Goal: Transaction & Acquisition: Purchase product/service

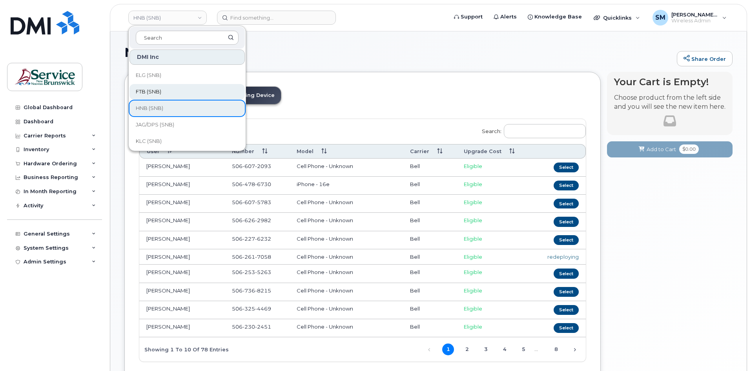
scroll to position [78, 0]
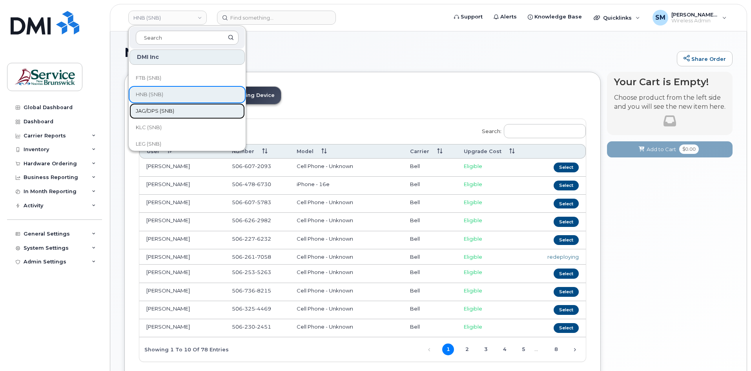
click at [164, 111] on span "JAG/DPS (SNB)" at bounding box center [155, 111] width 38 height 8
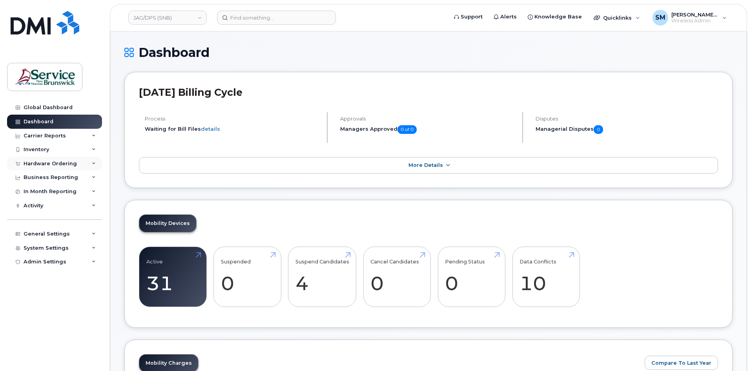
click at [66, 167] on div "Hardware Ordering" at bounding box center [54, 164] width 95 height 14
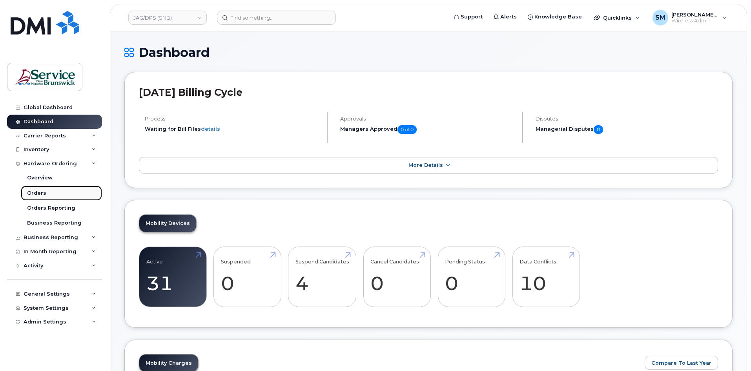
click at [48, 194] on link "Orders" at bounding box center [61, 193] width 81 height 15
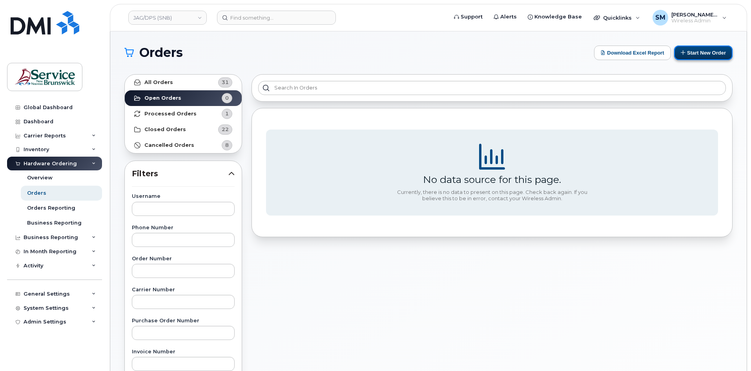
click at [698, 52] on button "Start New Order" at bounding box center [703, 53] width 58 height 15
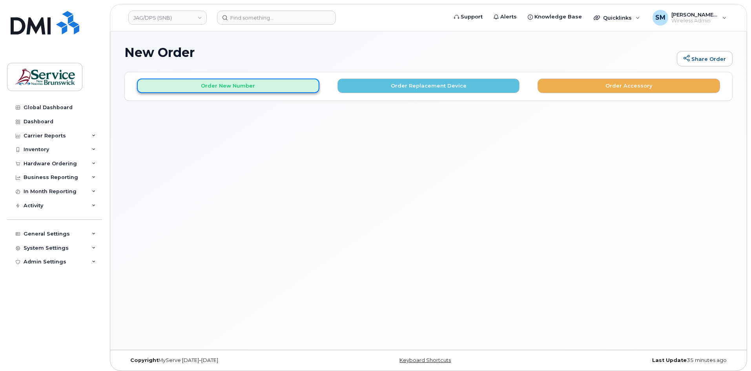
click at [242, 92] on button "Order New Number" at bounding box center [228, 85] width 182 height 15
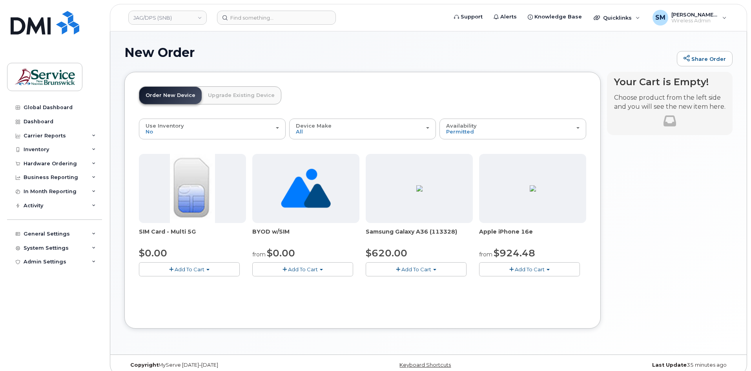
click at [437, 274] on button "Add To Cart" at bounding box center [416, 269] width 101 height 14
click at [444, 294] on link "$620.00 - 30-day activation (128GB model)" at bounding box center [432, 293] width 128 height 10
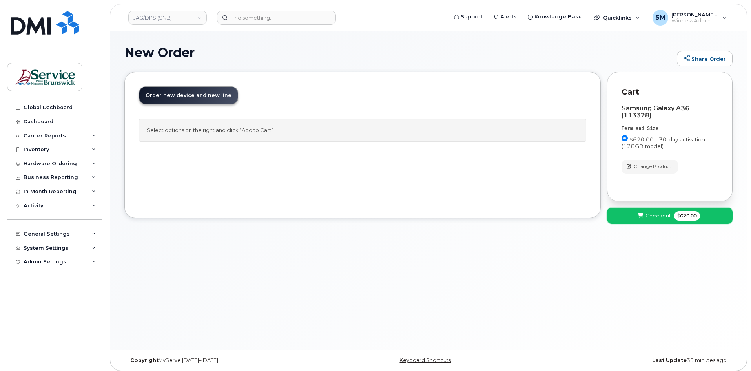
click at [656, 219] on span "Checkout" at bounding box center [657, 215] width 25 height 7
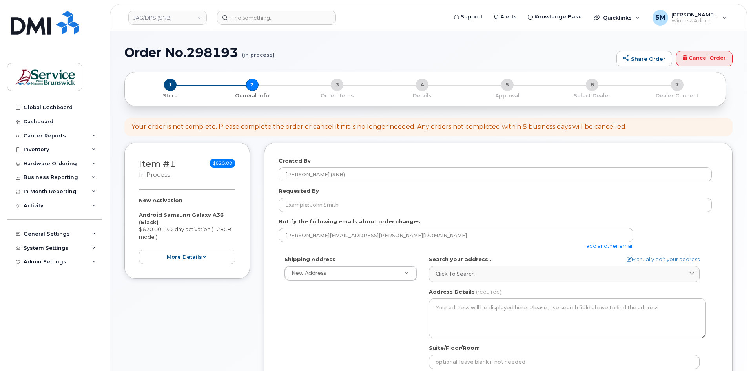
select select
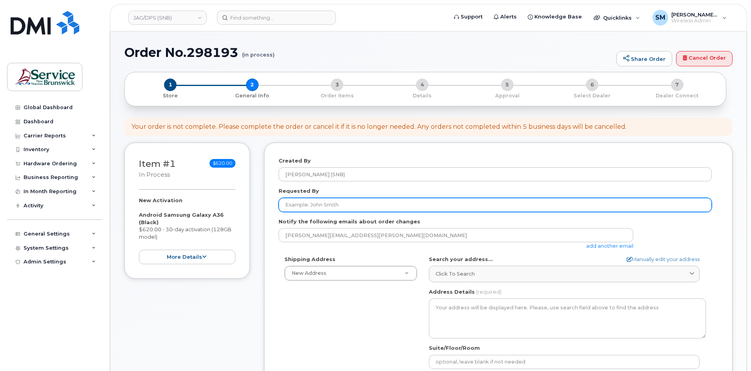
click at [318, 209] on input "Requested By" at bounding box center [495, 205] width 433 height 14
paste input "Kim.Dufour1@gnb.ca"
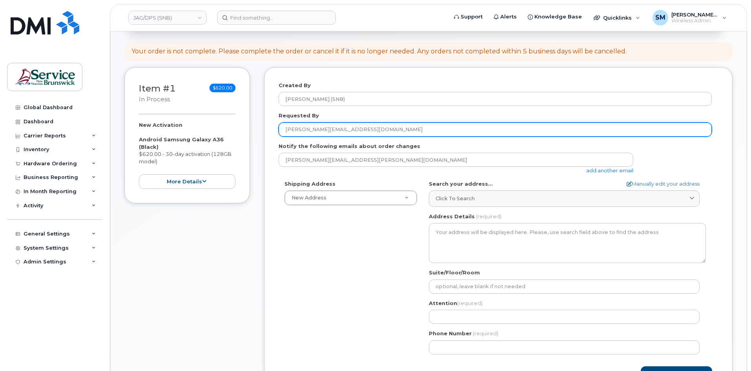
scroll to position [78, 0]
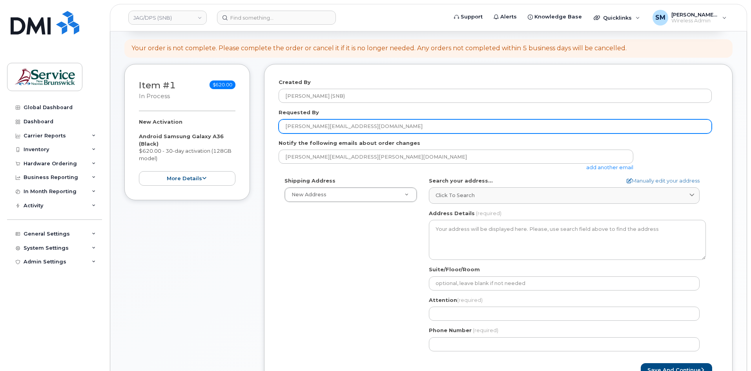
type input "Kim.Dufour1@gnb.ca"
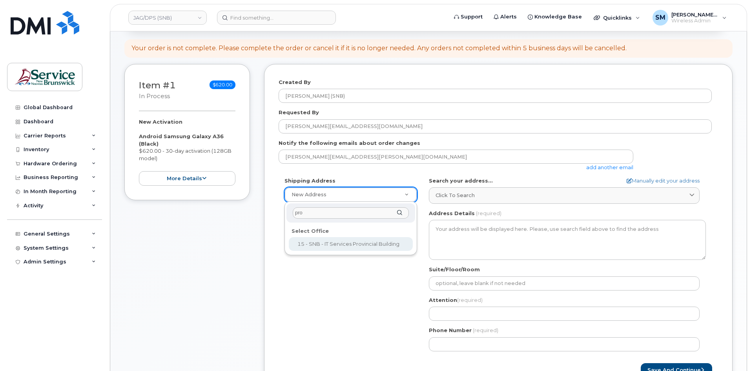
type input "prov"
select select
type textarea "350 St. George St Bathurst New Brunswick E2A 1B9"
type input "[PERSON_NAME]/[PERSON_NAME]"
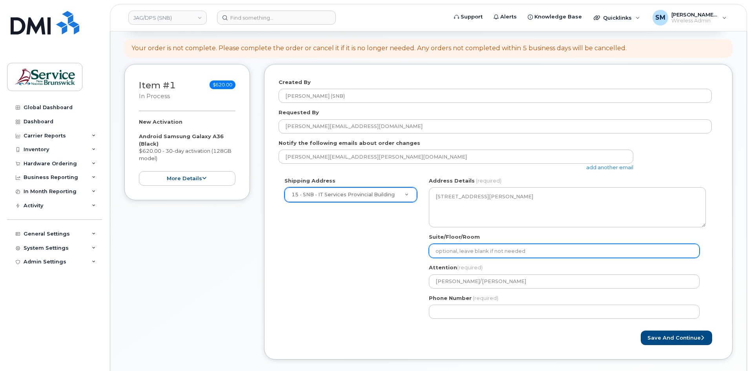
click at [484, 251] on input "Suite/Floor/Room" at bounding box center [564, 251] width 271 height 14
paste input "WO0000000472231"
select select
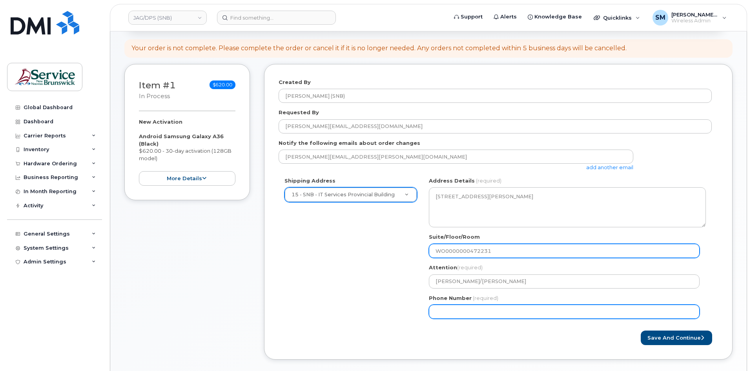
type input "WO0000000472231"
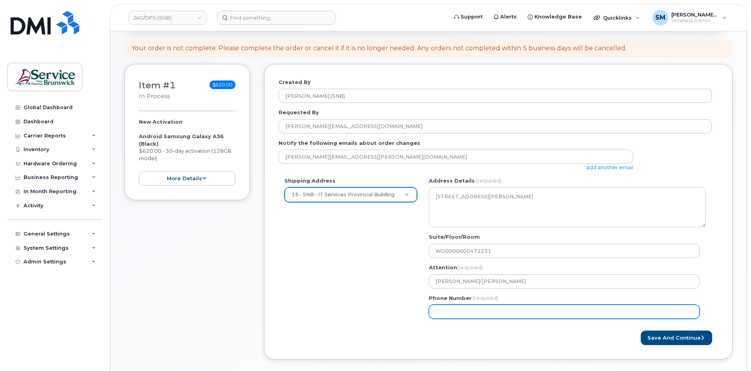
click at [459, 313] on input "Phone Number" at bounding box center [564, 311] width 271 height 14
select select
type input "506639633"
select select
type input "5066396338"
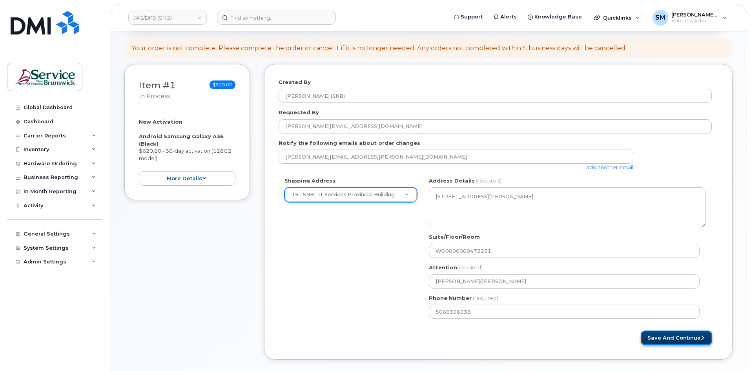
click at [681, 337] on button "Save and Continue" at bounding box center [676, 337] width 71 height 15
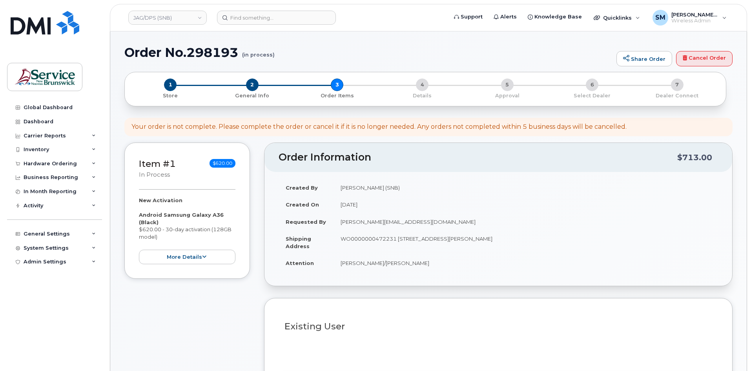
select select
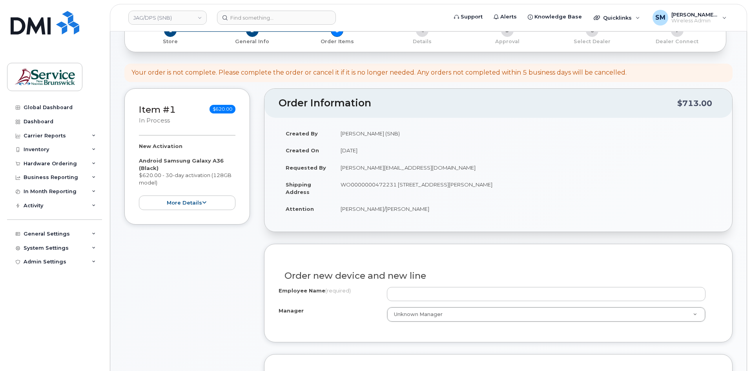
scroll to position [157, 0]
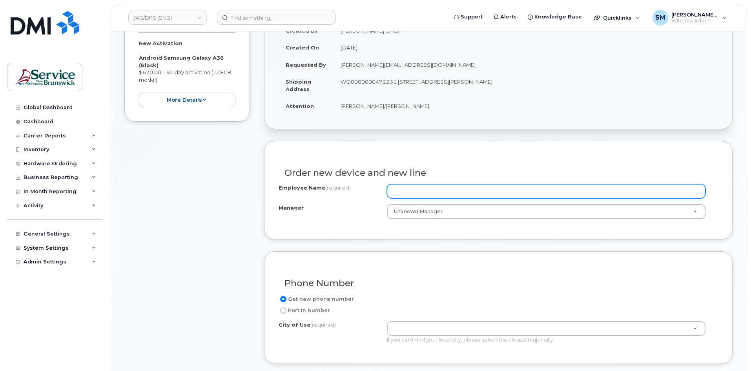
click at [411, 191] on input "Employee Name (required)" at bounding box center [546, 191] width 319 height 14
paste input "[PERSON_NAME]"
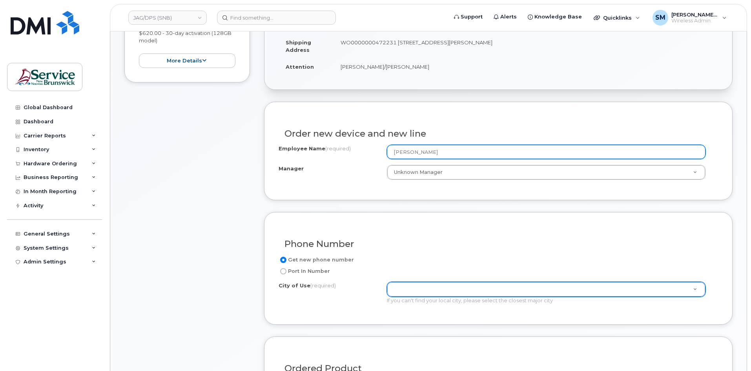
type input "[PERSON_NAME]"
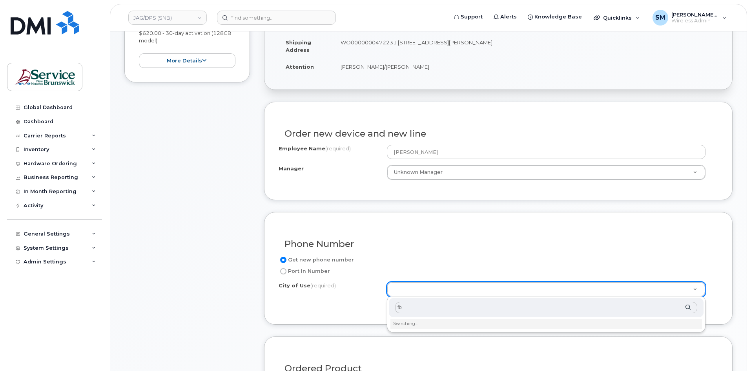
type input "f"
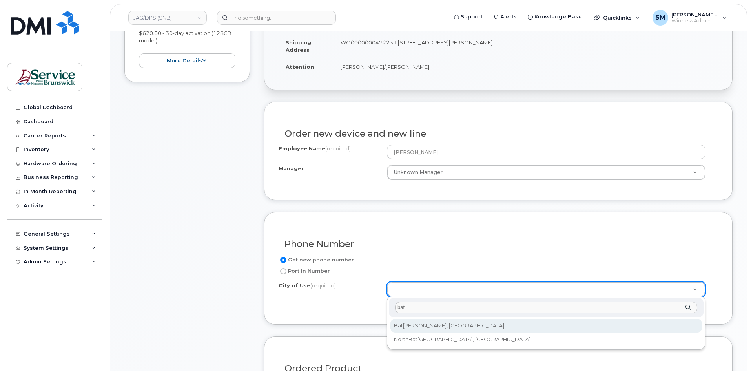
type input "bat"
type input "1368"
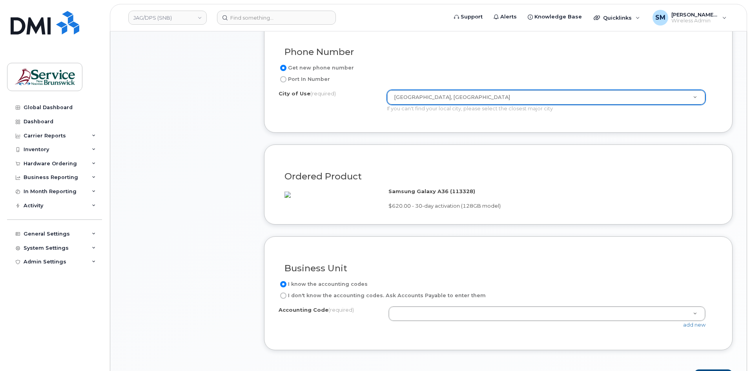
scroll to position [432, 0]
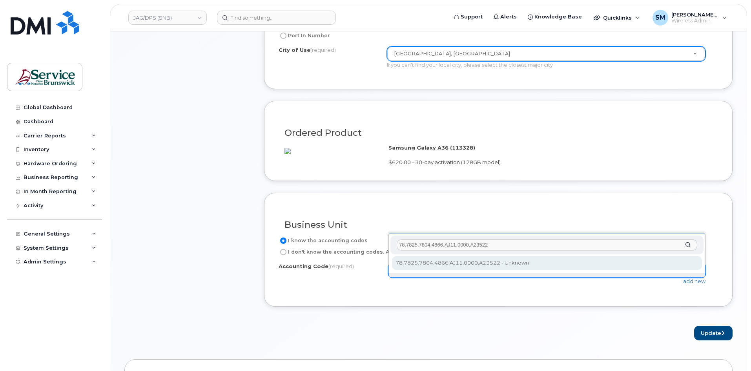
type input "78.7825.7804.4866.AJ11.0000.A23522"
select select "78.7825.7804.4866.AJ11.0000.A23522"
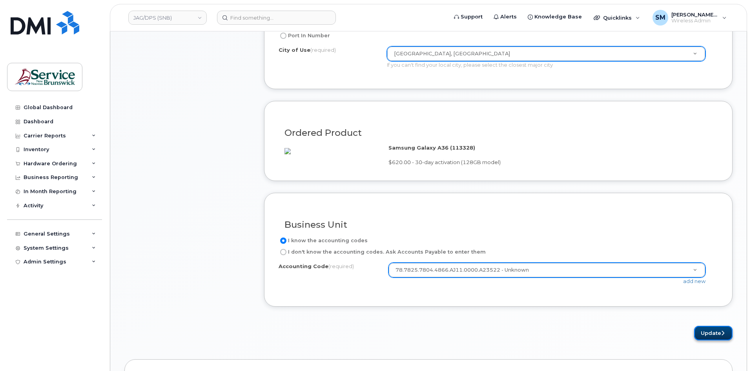
click at [716, 339] on button "Update" at bounding box center [713, 333] width 38 height 15
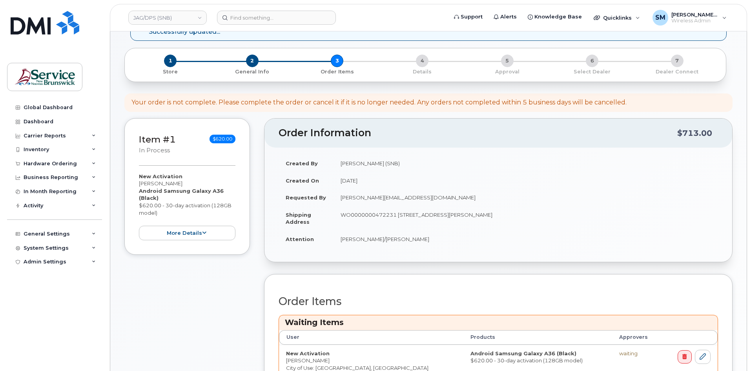
scroll to position [157, 0]
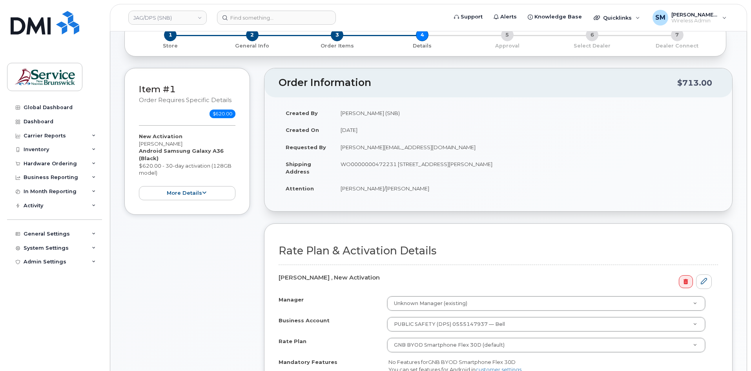
scroll to position [157, 0]
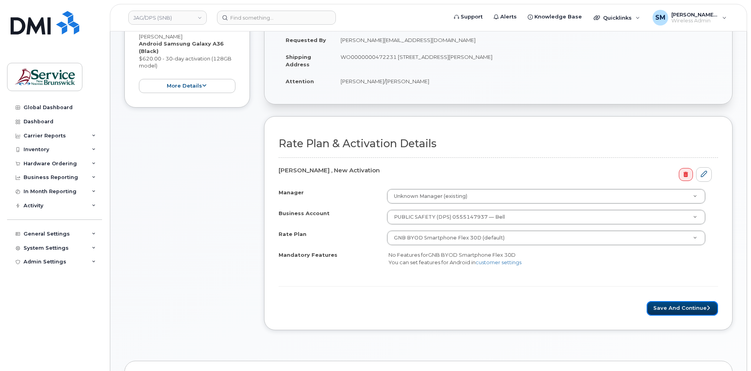
drag, startPoint x: 687, startPoint y: 305, endPoint x: 753, endPoint y: 291, distance: 67.0
click at [687, 305] on button "Save and Continue" at bounding box center [682, 308] width 71 height 15
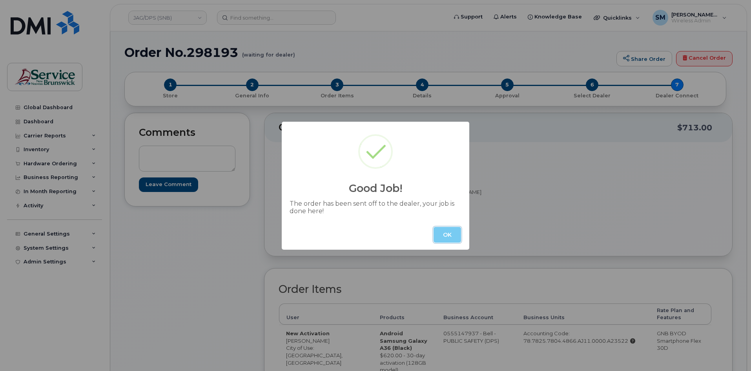
click at [441, 233] on button "OK" at bounding box center [446, 235] width 27 height 16
